Goal: Task Accomplishment & Management: Manage account settings

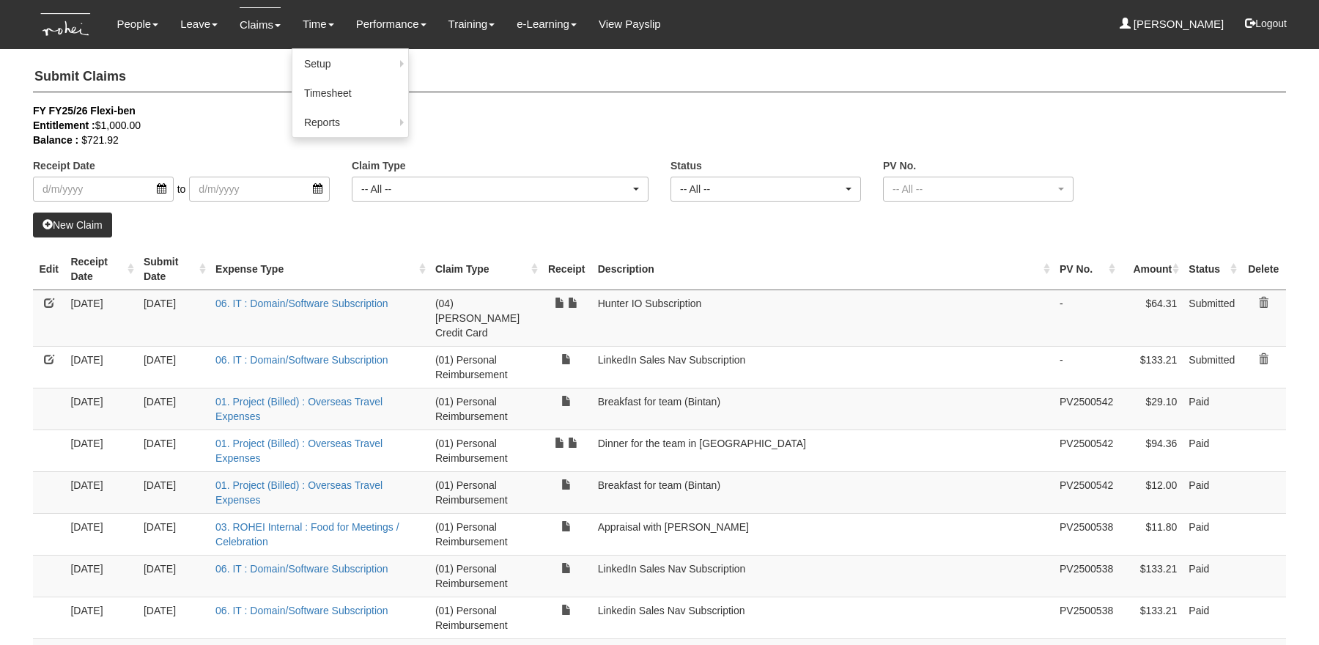
select select "50"
click at [251, 26] on link "Claims" at bounding box center [260, 24] width 41 height 34
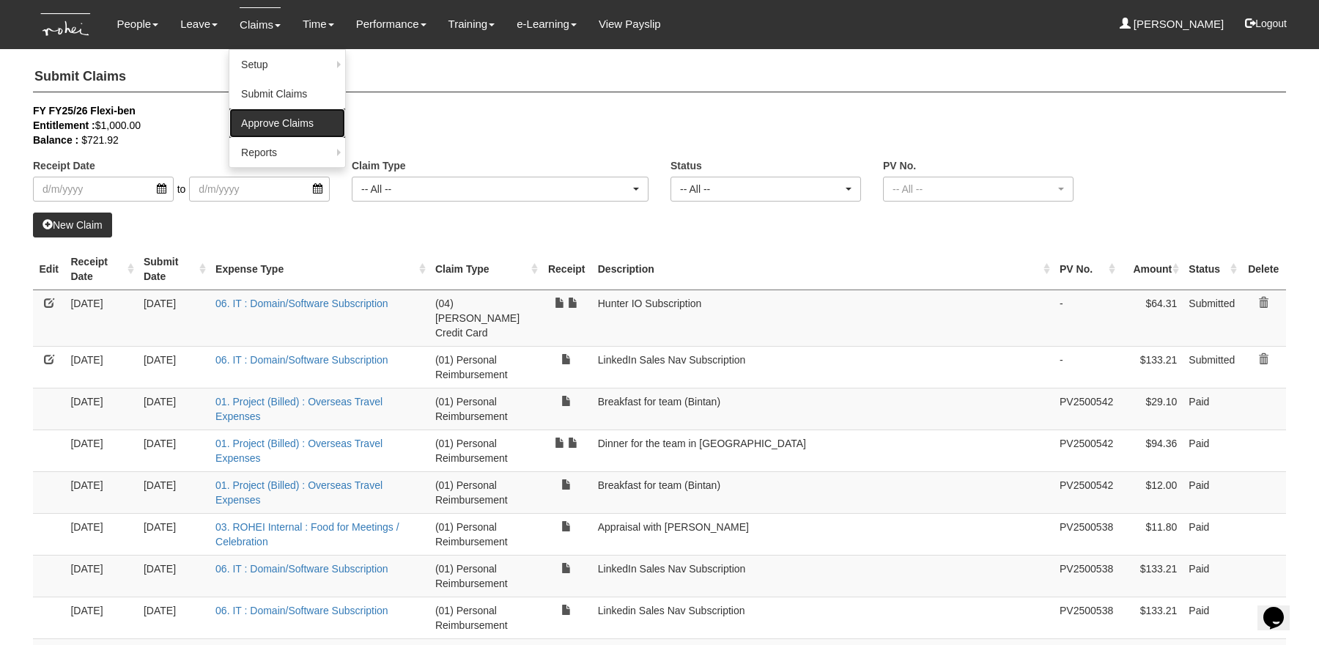
click at [277, 119] on link "Approve Claims" at bounding box center [287, 122] width 116 height 29
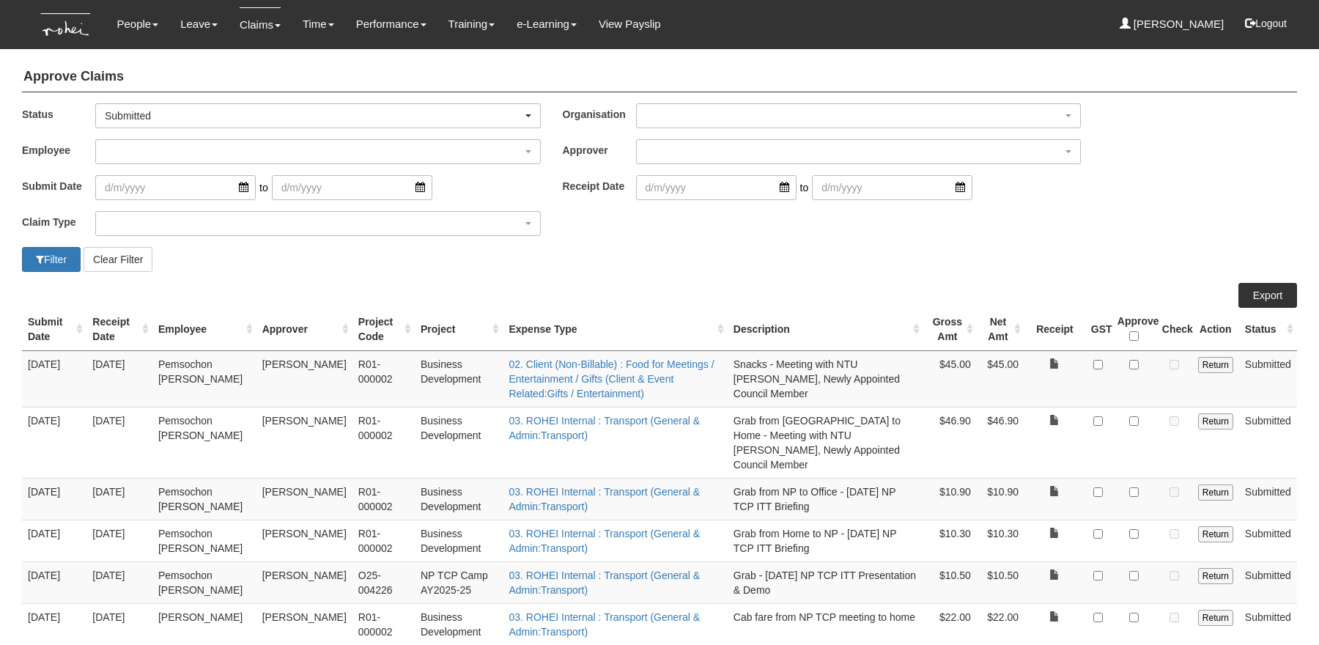
select select "50"
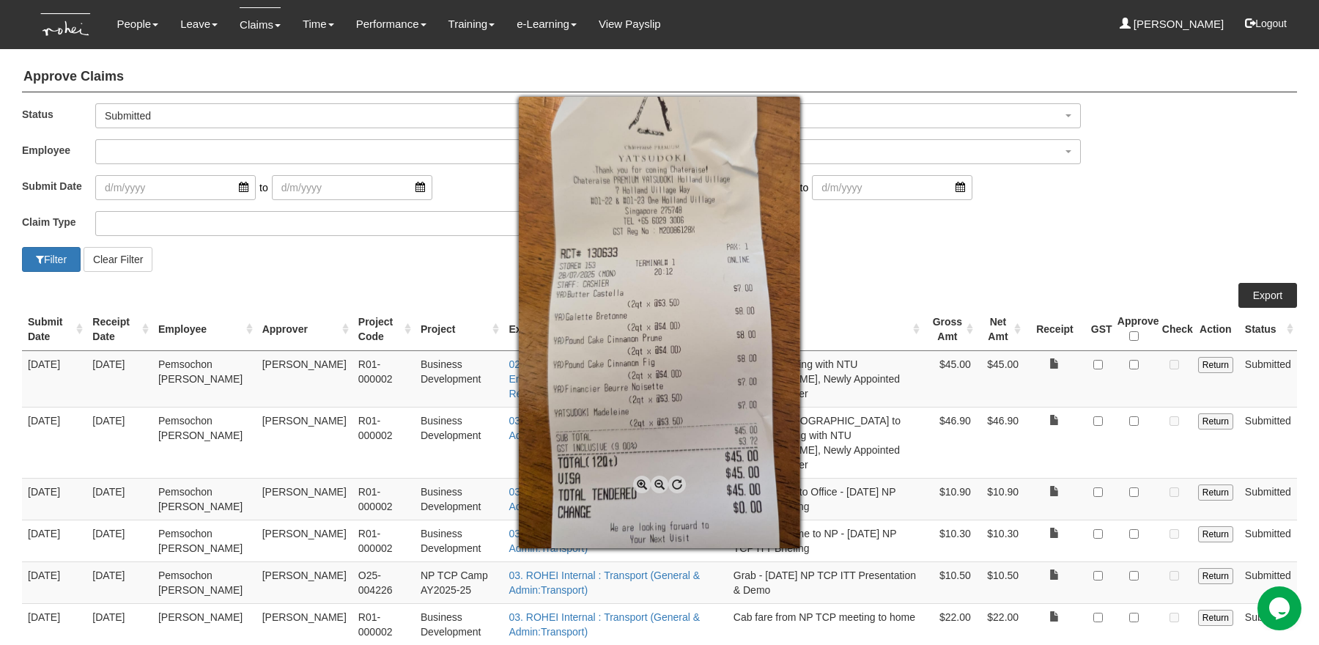
click at [1031, 201] on div at bounding box center [659, 322] width 1319 height 645
click at [1103, 360] on div at bounding box center [659, 322] width 1319 height 645
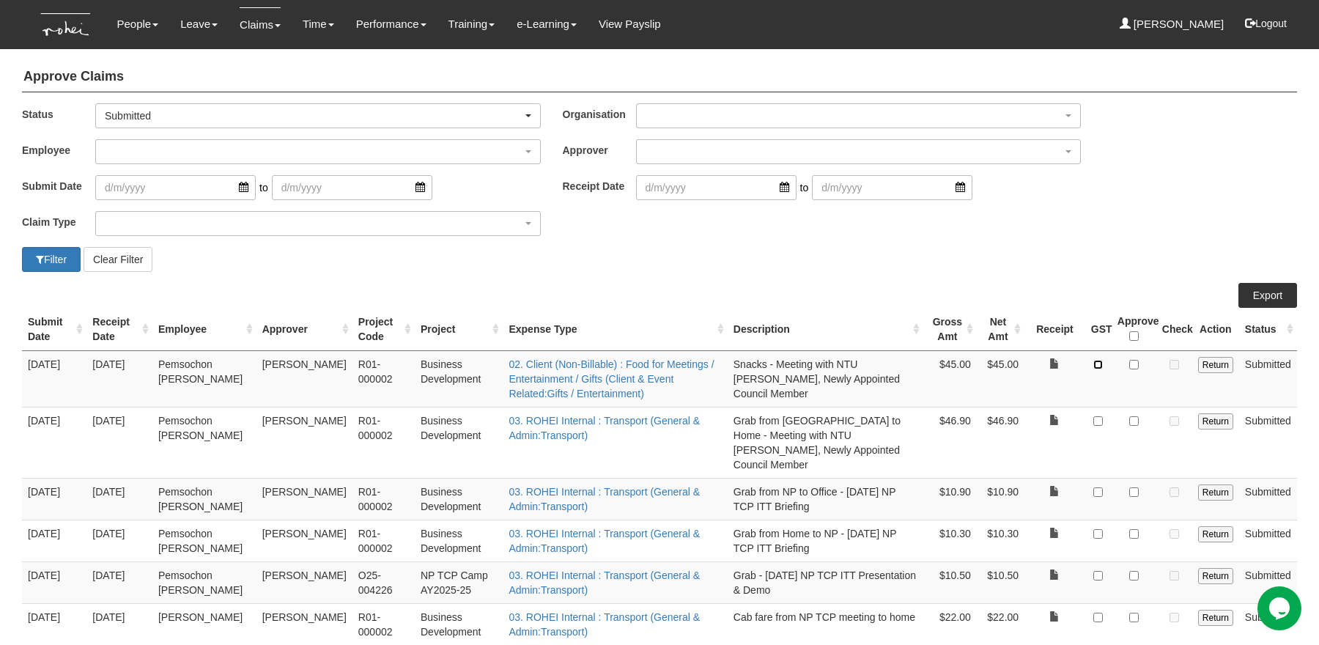
click at [1102, 360] on input "checkbox" at bounding box center [1098, 365] width 10 height 10
checkbox input "true"
click at [1133, 360] on input "checkbox" at bounding box center [1134, 365] width 10 height 10
checkbox input "true"
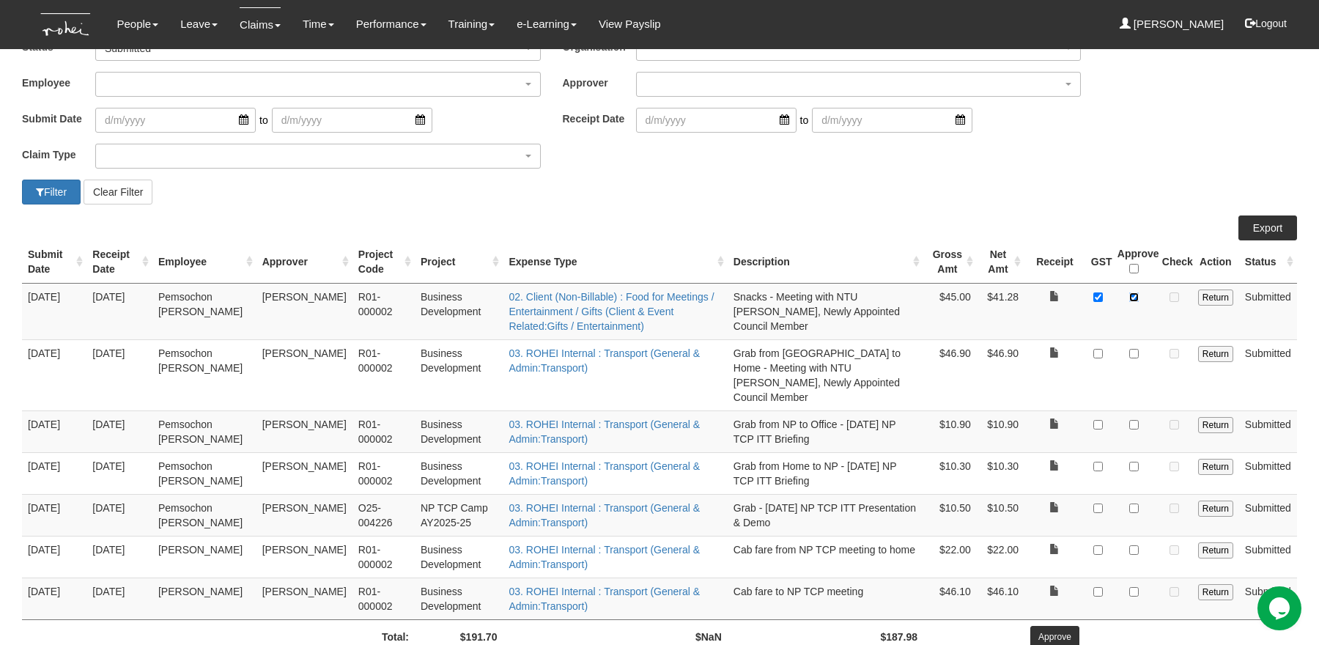
scroll to position [103, 0]
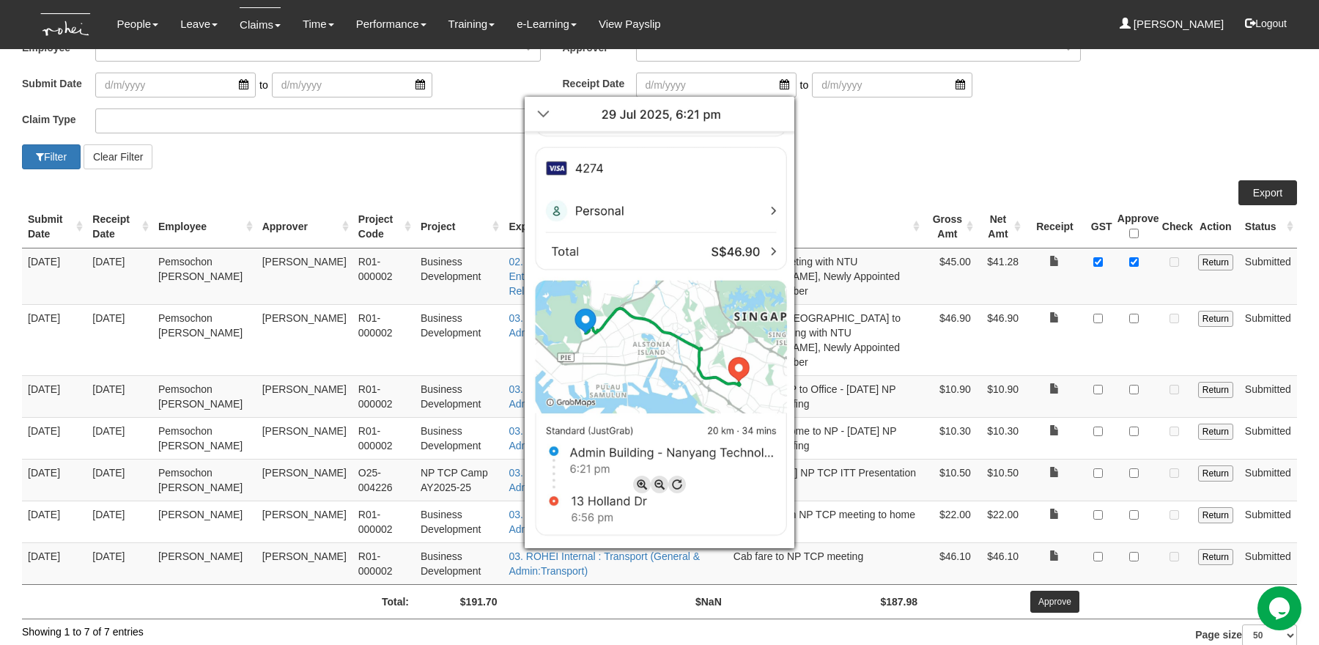
click at [935, 140] on div at bounding box center [659, 322] width 1319 height 645
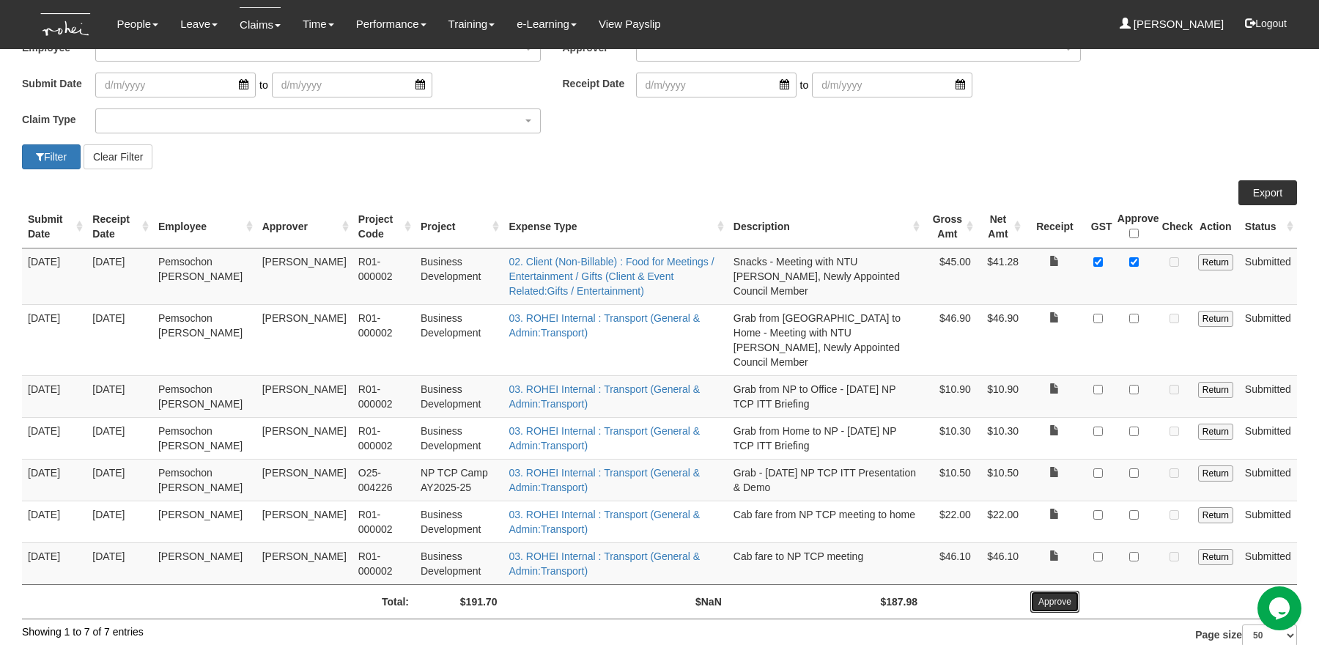
click at [1045, 591] on input "Approve" at bounding box center [1054, 601] width 49 height 22
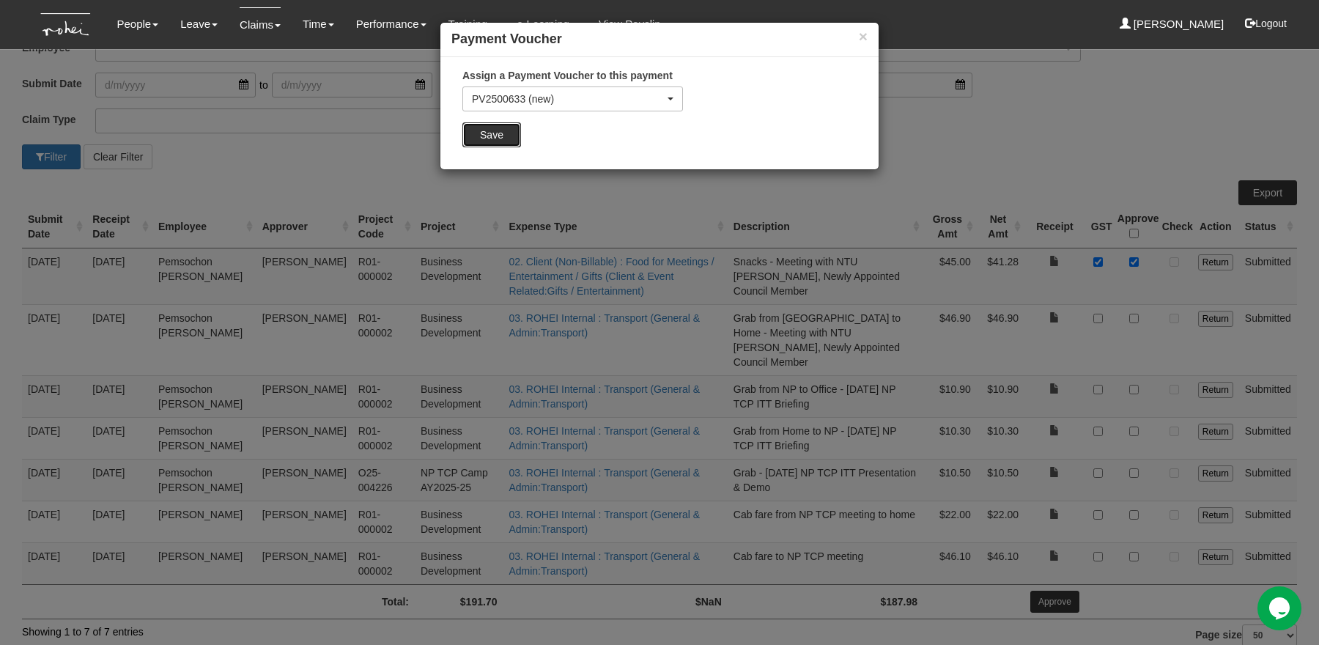
click at [500, 127] on input "Save" at bounding box center [491, 134] width 59 height 25
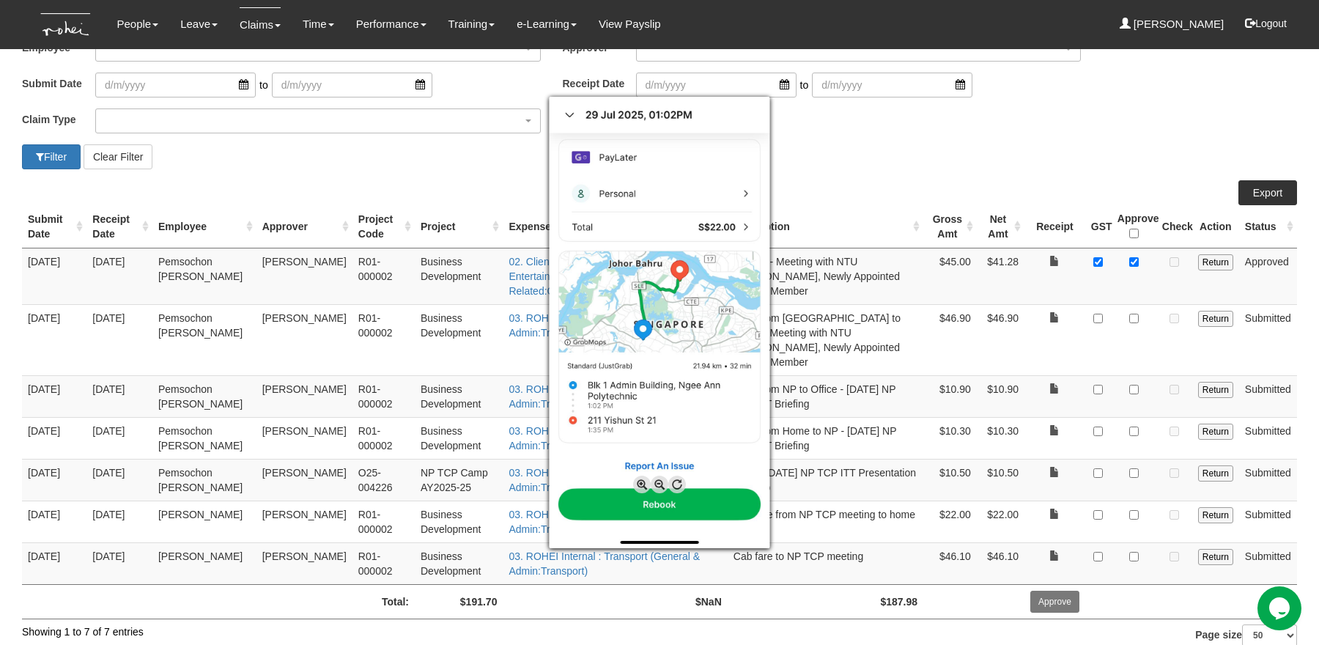
click at [1020, 122] on div at bounding box center [659, 322] width 1319 height 645
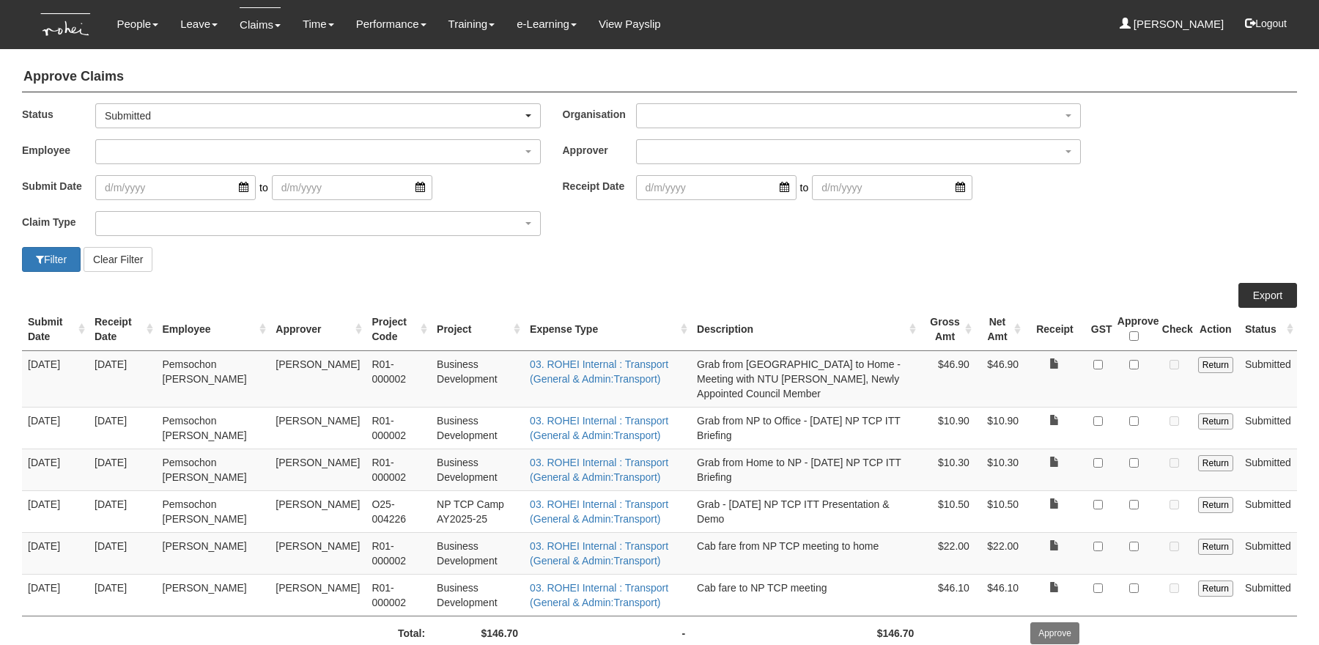
select select "50"
